Goal: Check status: Check status

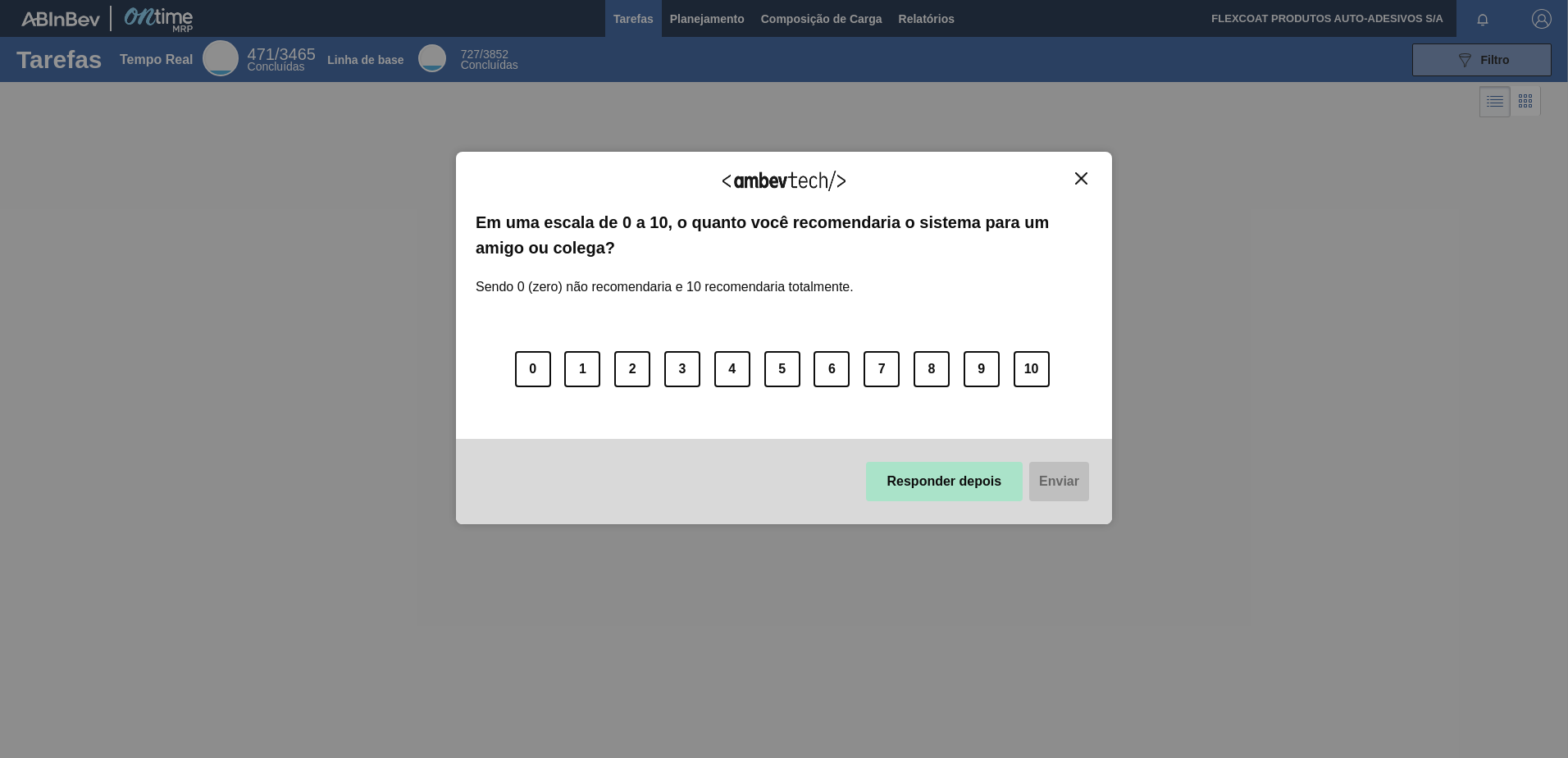
click at [902, 476] on button "Responder depois" at bounding box center [944, 481] width 157 height 39
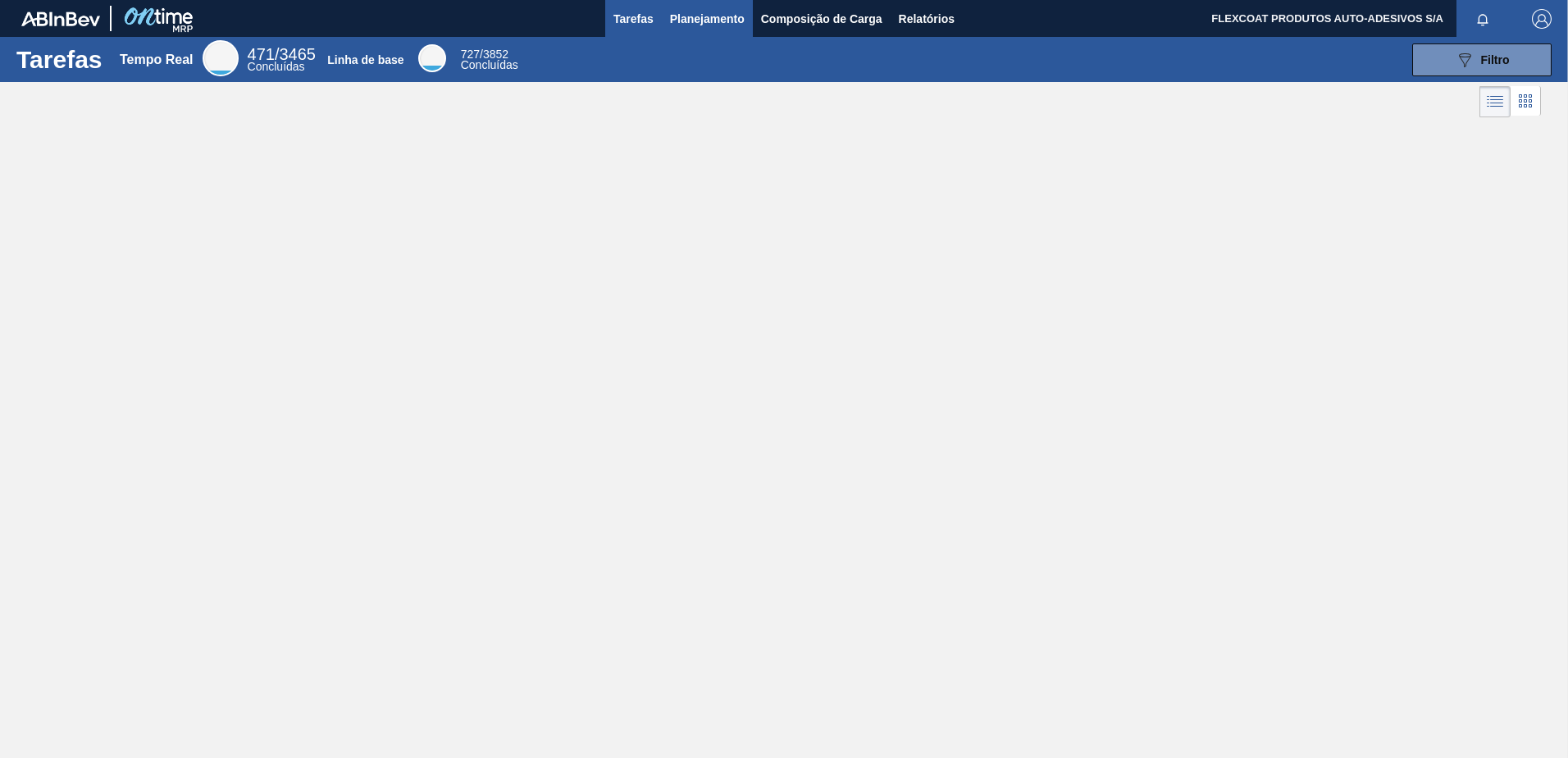
click at [690, 24] on span "Planejamento" at bounding box center [707, 19] width 75 height 20
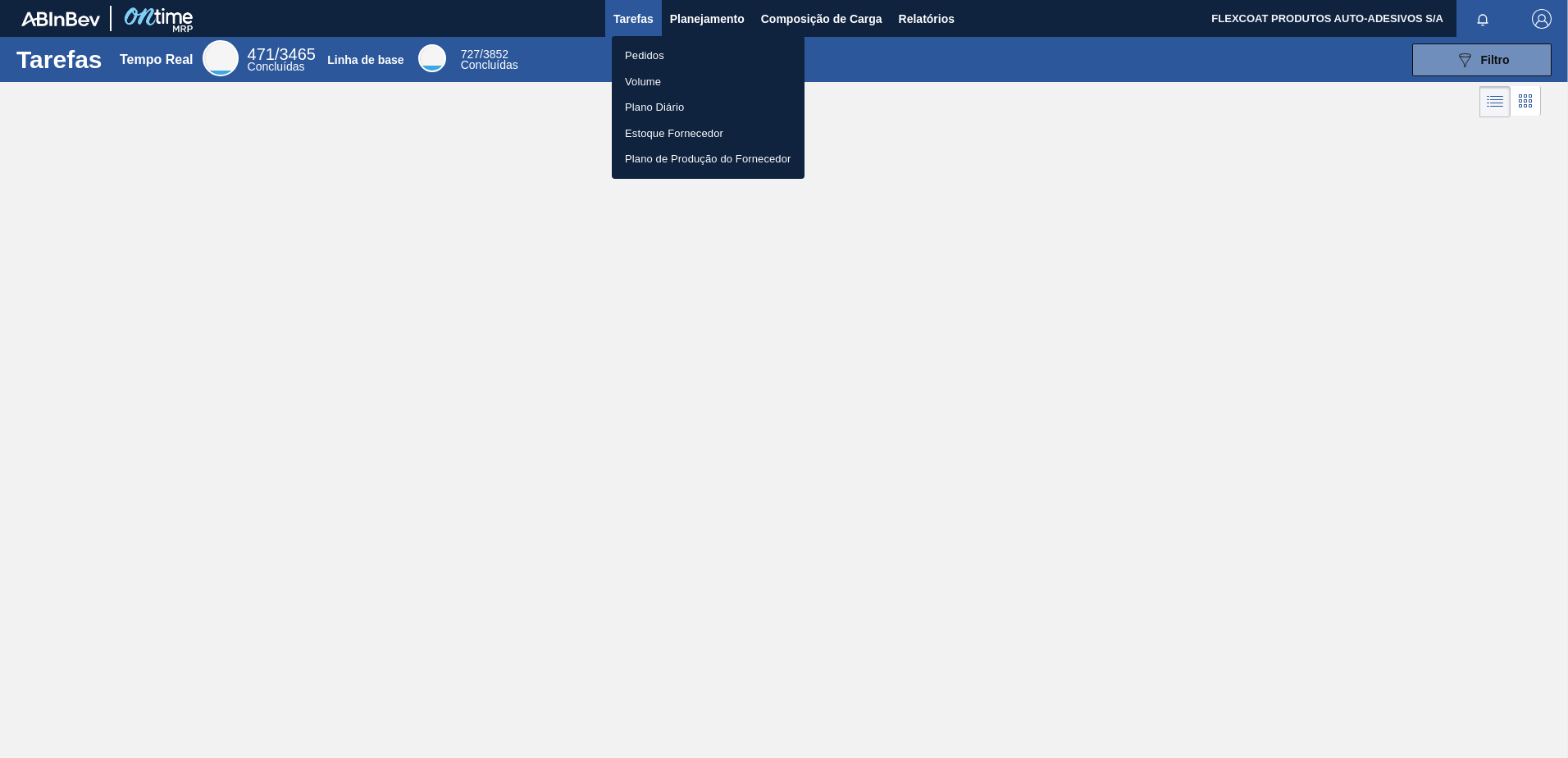
click at [641, 56] on li "Pedidos" at bounding box center [708, 56] width 193 height 27
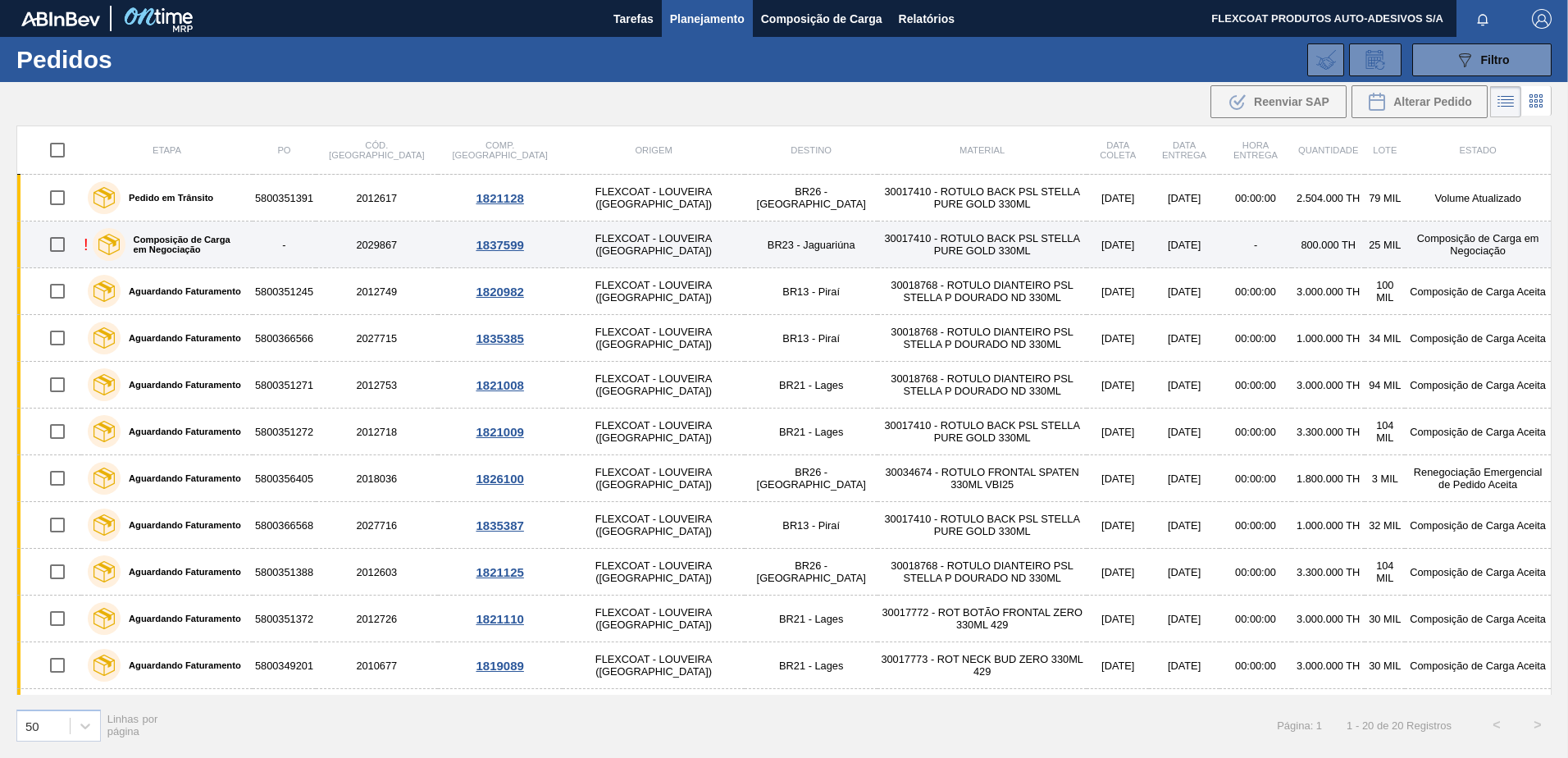
click at [174, 248] on label "Composição de Carga em Negociação" at bounding box center [185, 244] width 121 height 20
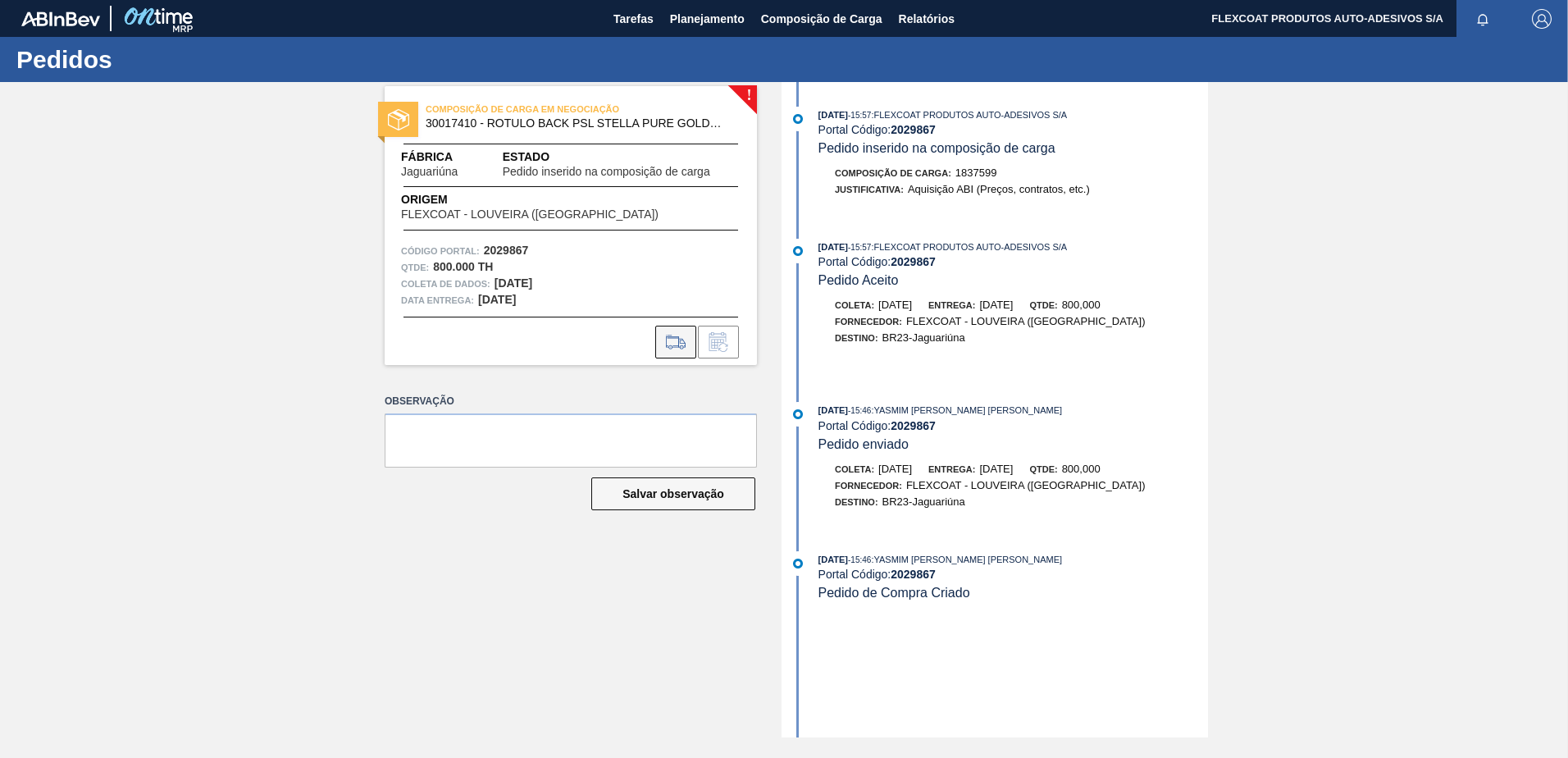
click at [677, 342] on icon at bounding box center [676, 342] width 27 height 20
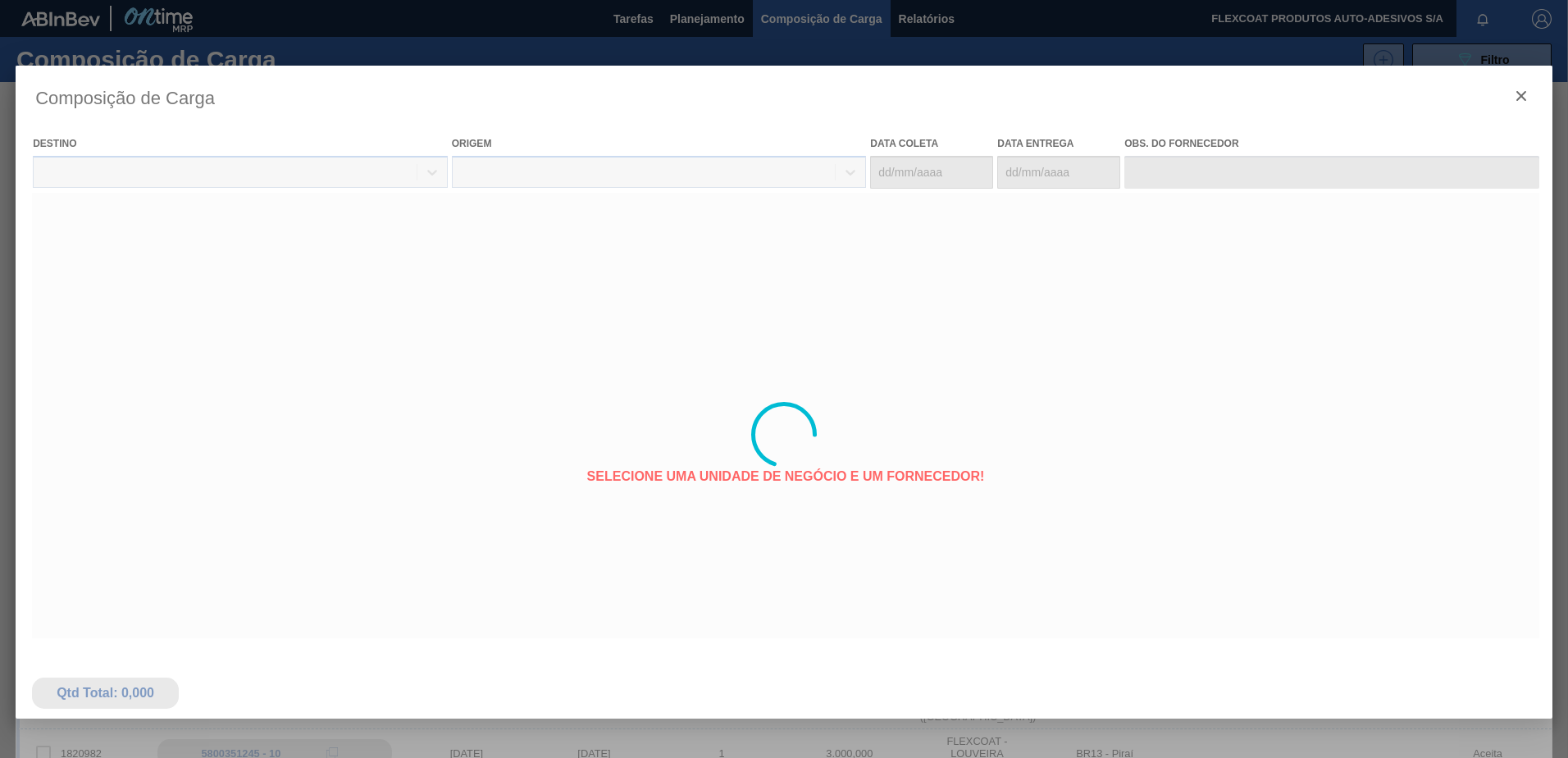
type coleta "[DATE]"
type entrega "[DATE]"
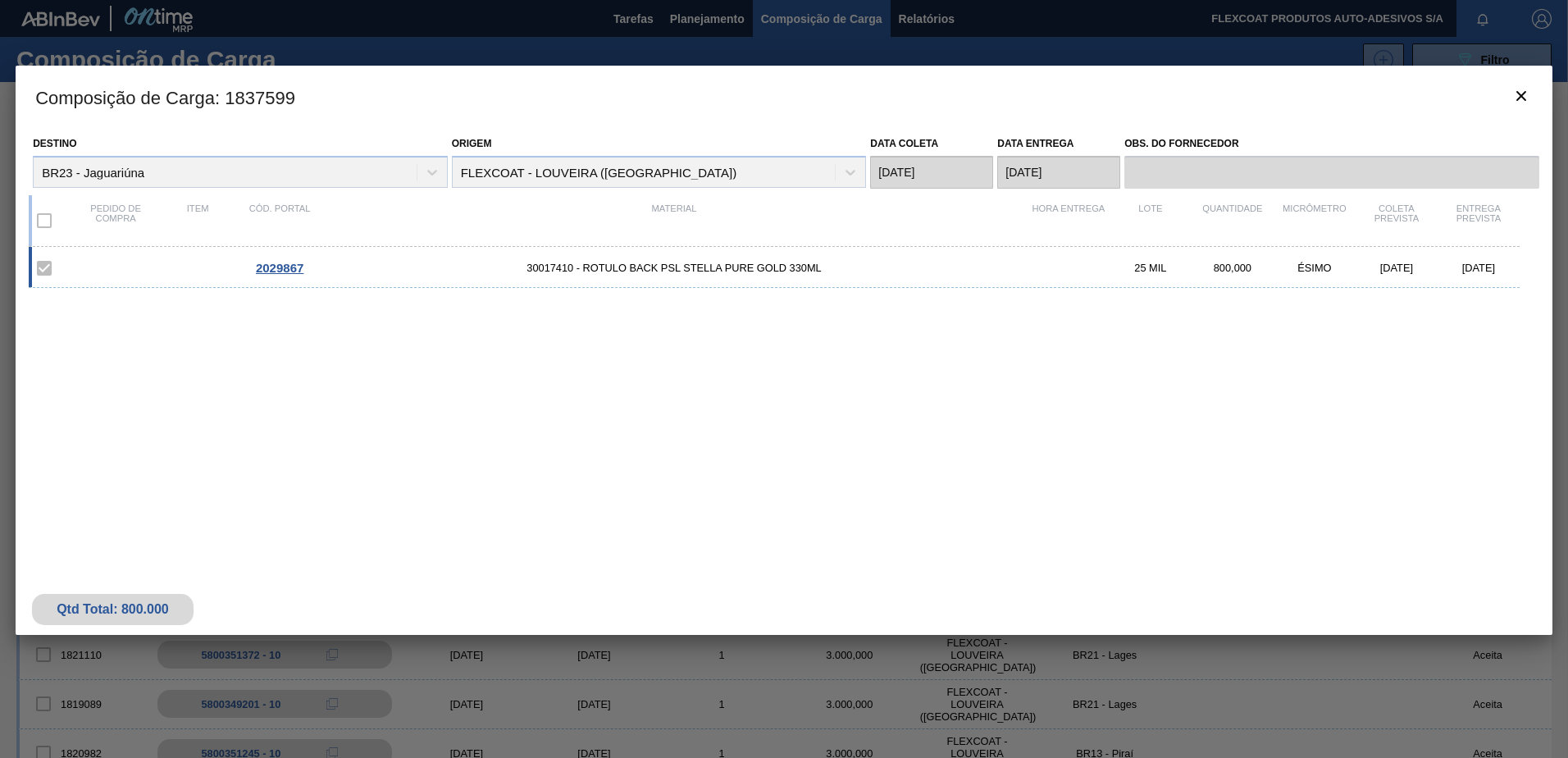
click at [714, 19] on div at bounding box center [784, 379] width 1568 height 758
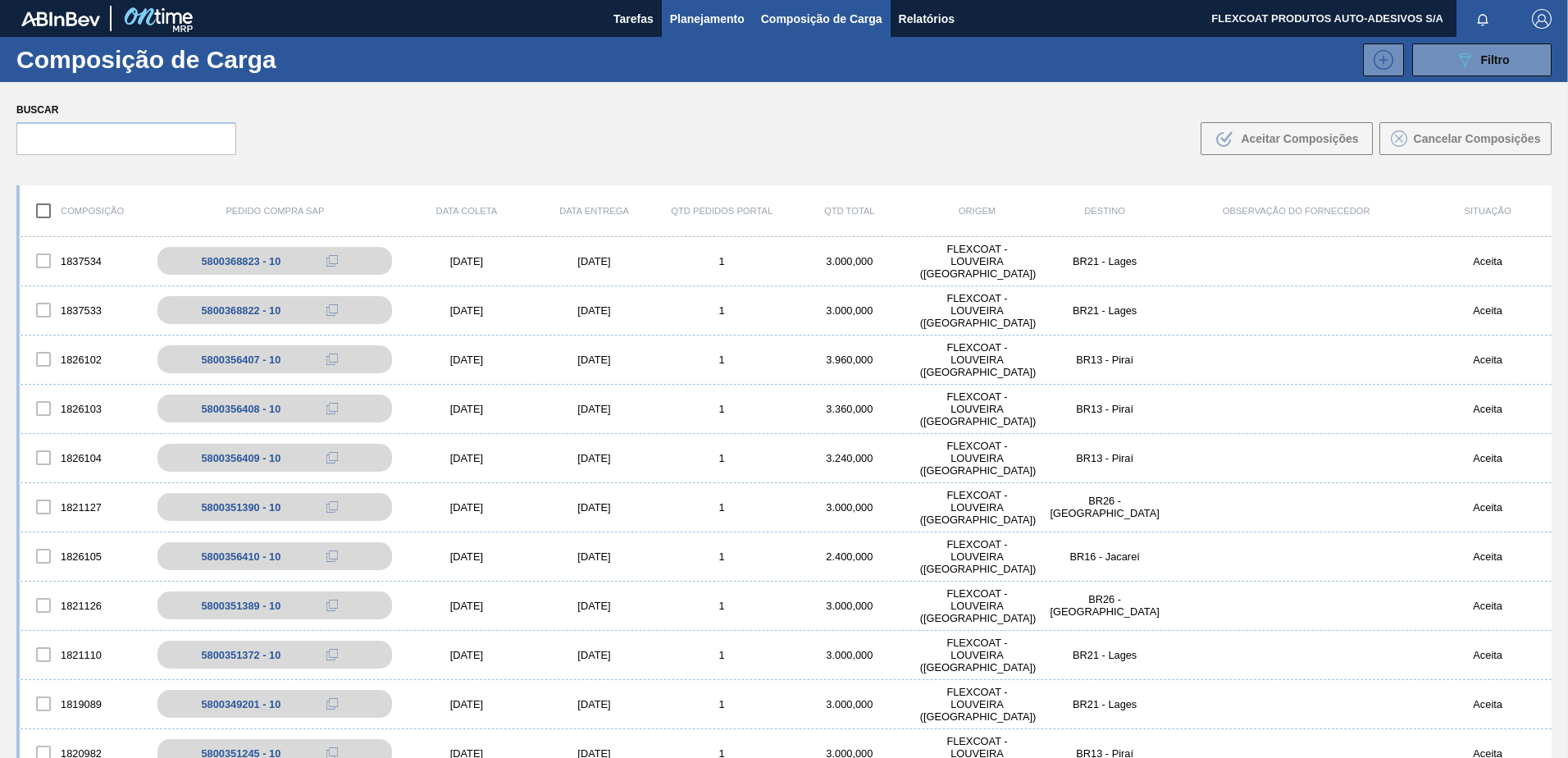
click at [689, 25] on span "Planejamento" at bounding box center [707, 19] width 75 height 20
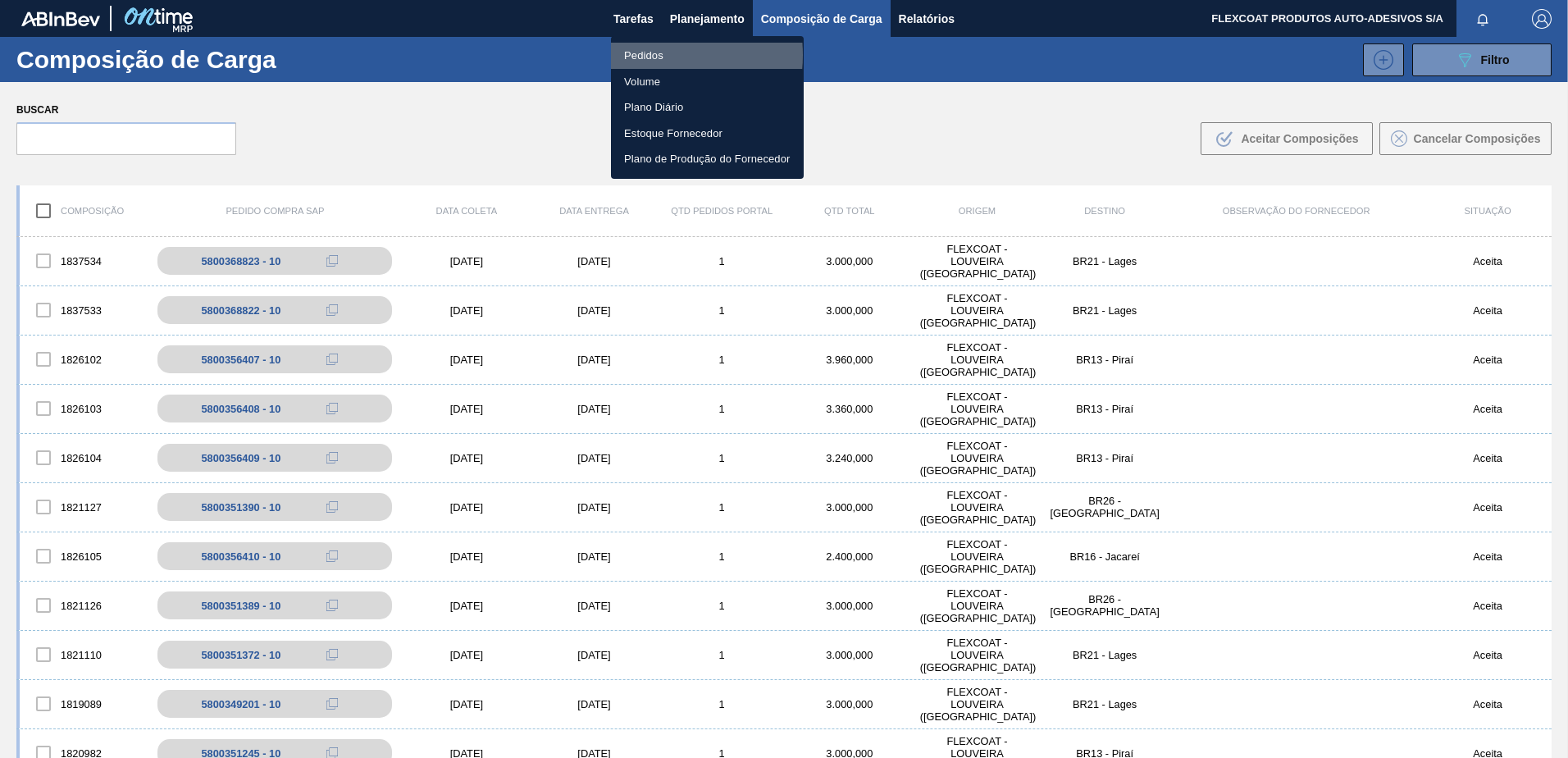
click at [647, 55] on li "Pedidos" at bounding box center [707, 56] width 193 height 27
